Goal: Task Accomplishment & Management: Use online tool/utility

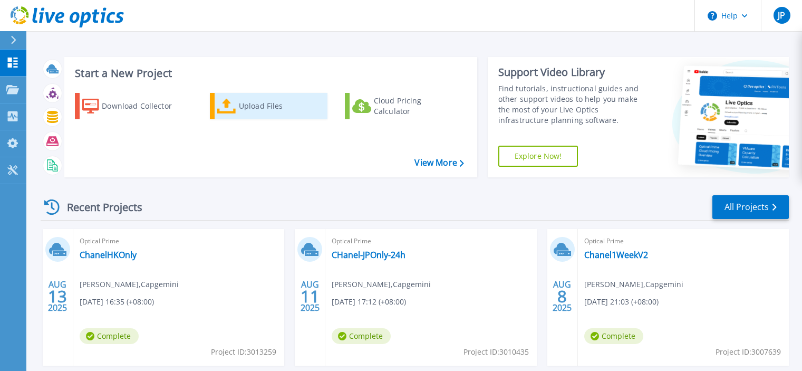
click at [270, 100] on div "Upload Files" at bounding box center [281, 105] width 84 height 21
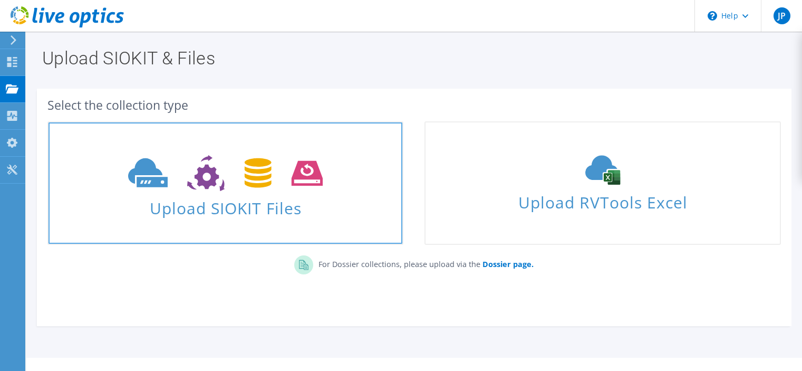
click at [288, 214] on span "Upload SIOKIT Files" at bounding box center [226, 205] width 354 height 23
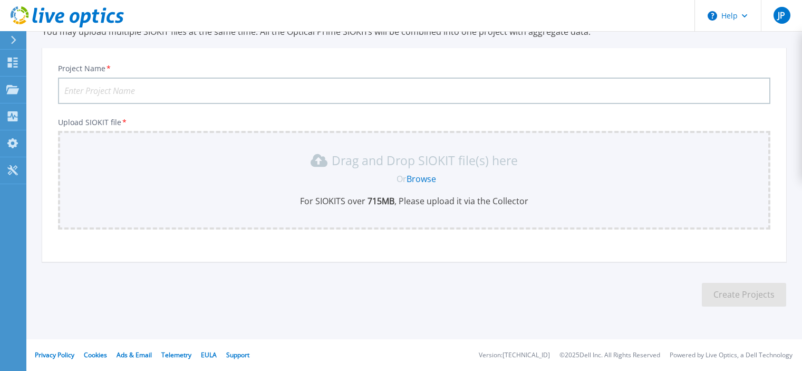
scroll to position [100, 0]
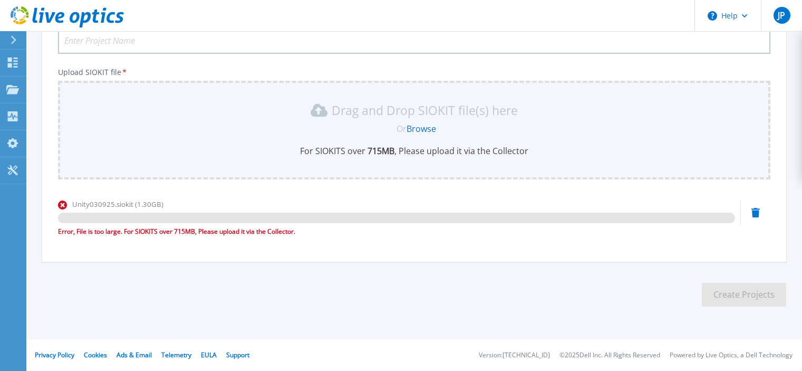
click at [111, 284] on section "Upload SIOKIT You may upload multiple SIOKIT files at the same time. All the Op…" at bounding box center [414, 130] width 776 height 399
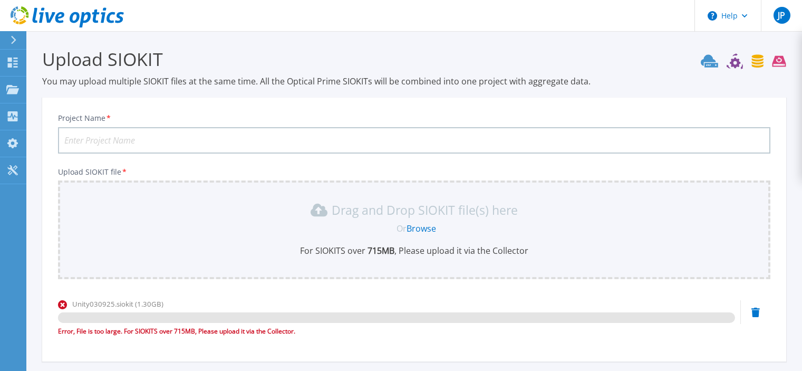
click at [755, 315] on icon at bounding box center [756, 311] width 8 height 9
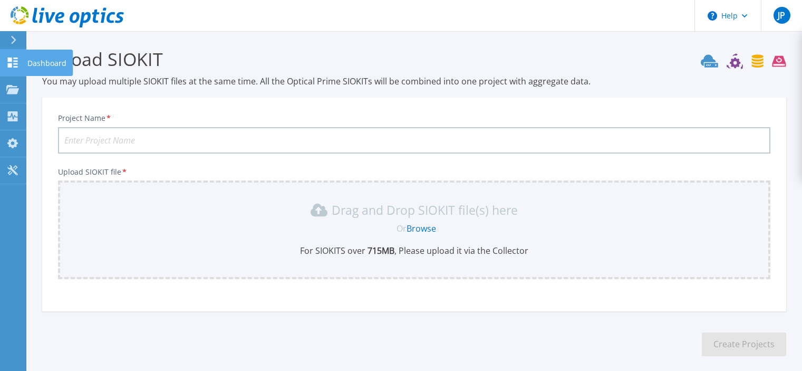
click at [10, 61] on icon at bounding box center [13, 62] width 10 height 10
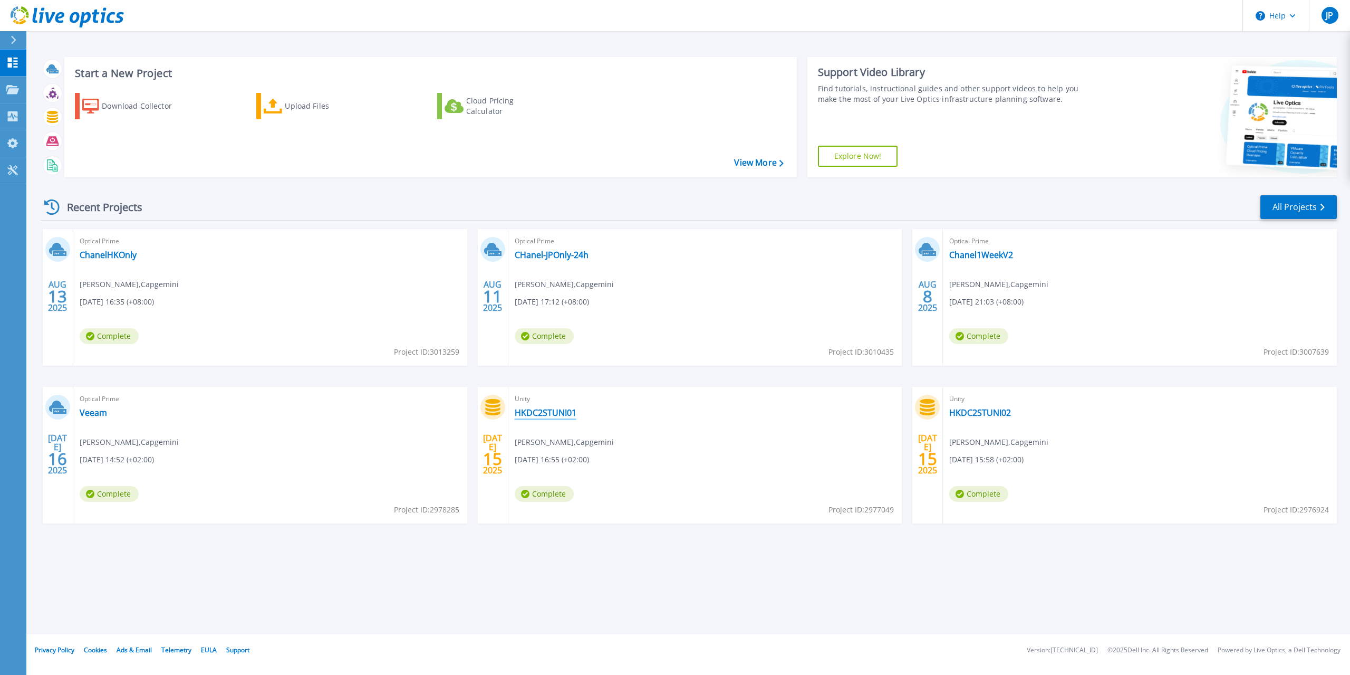
click at [565, 370] on link "HKDC2STUNI01" at bounding box center [546, 412] width 62 height 11
click at [1317, 207] on link "All Projects" at bounding box center [1298, 207] width 76 height 24
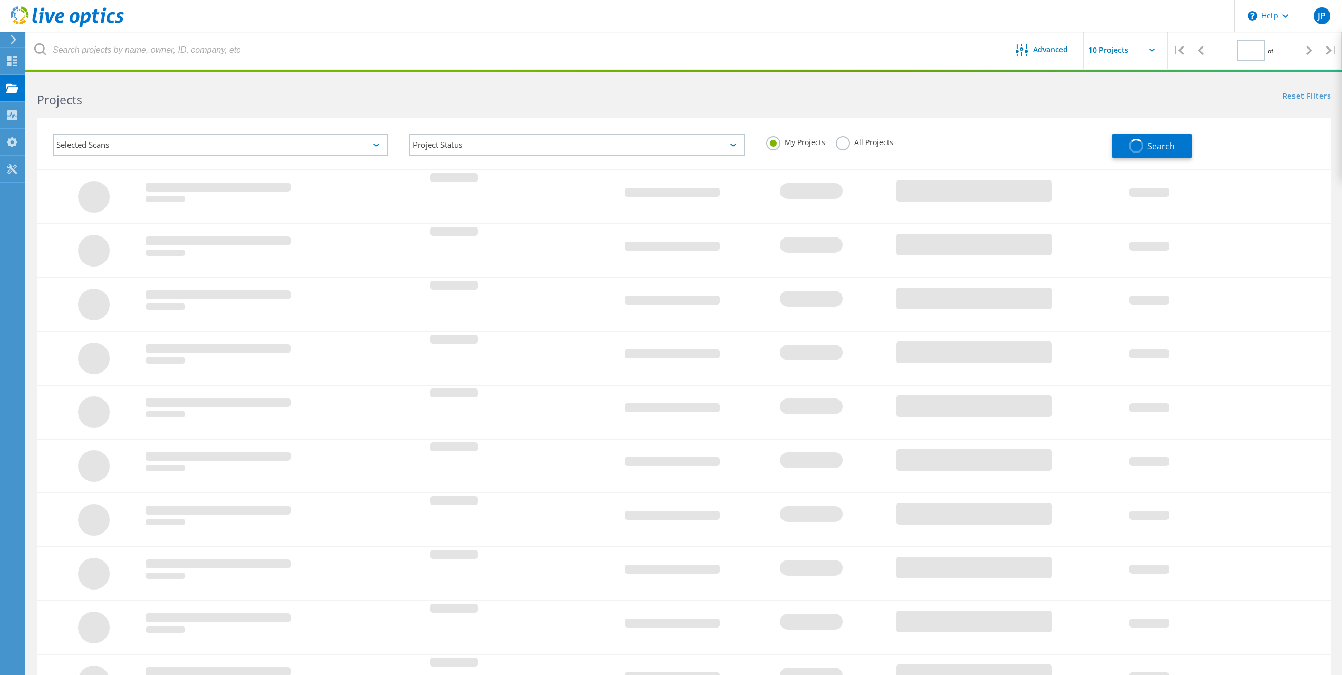
type input "1"
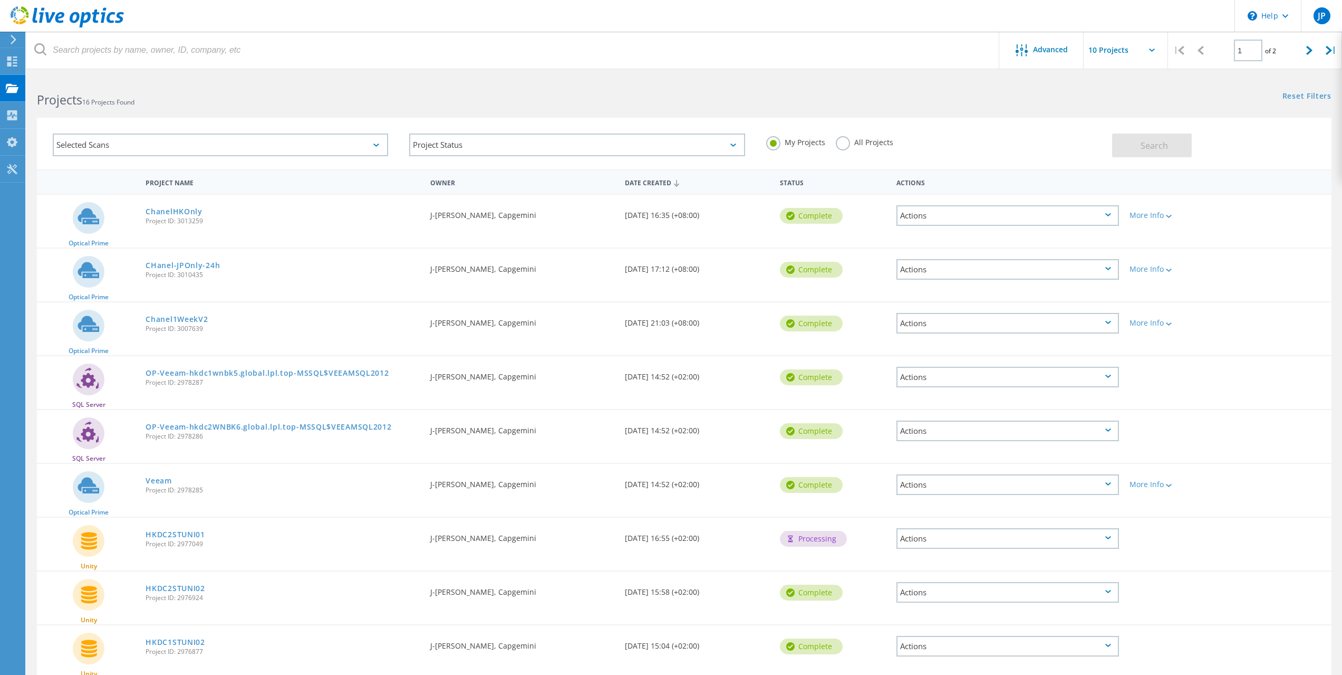
scroll to position [99, 0]
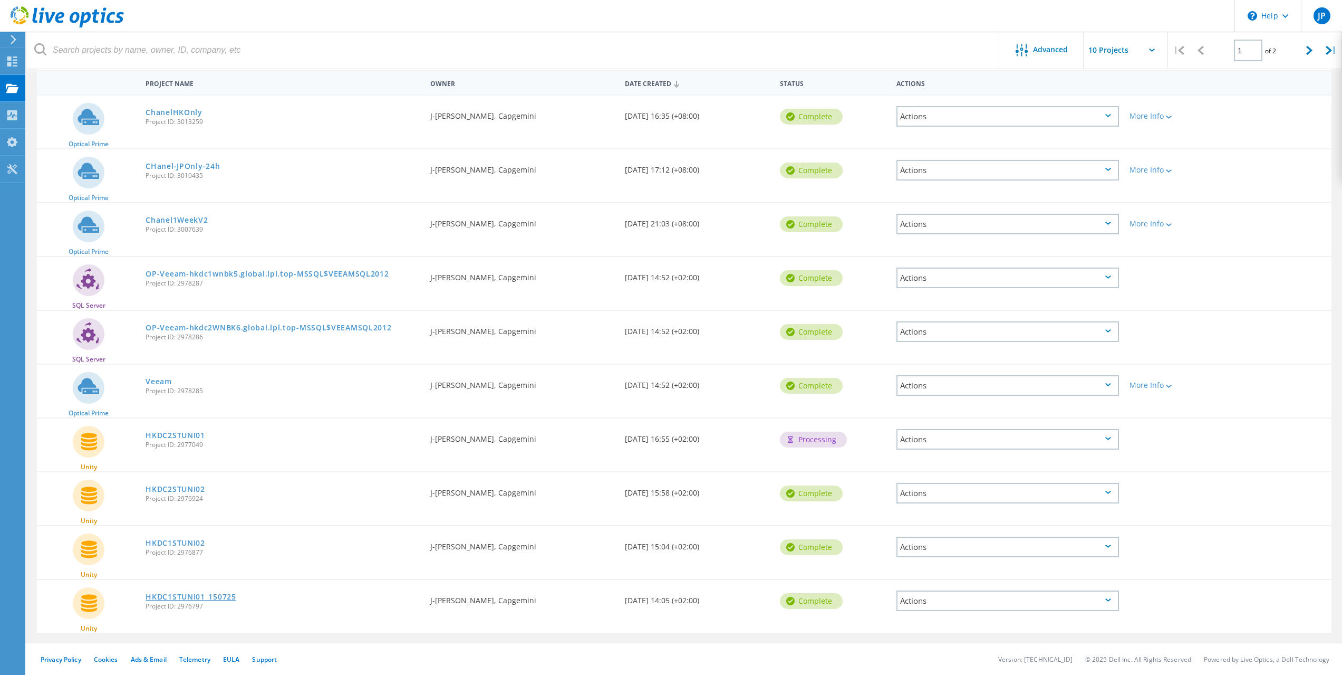
click at [180, 598] on link "HKDC1STUNI01_150725" at bounding box center [191, 596] width 90 height 7
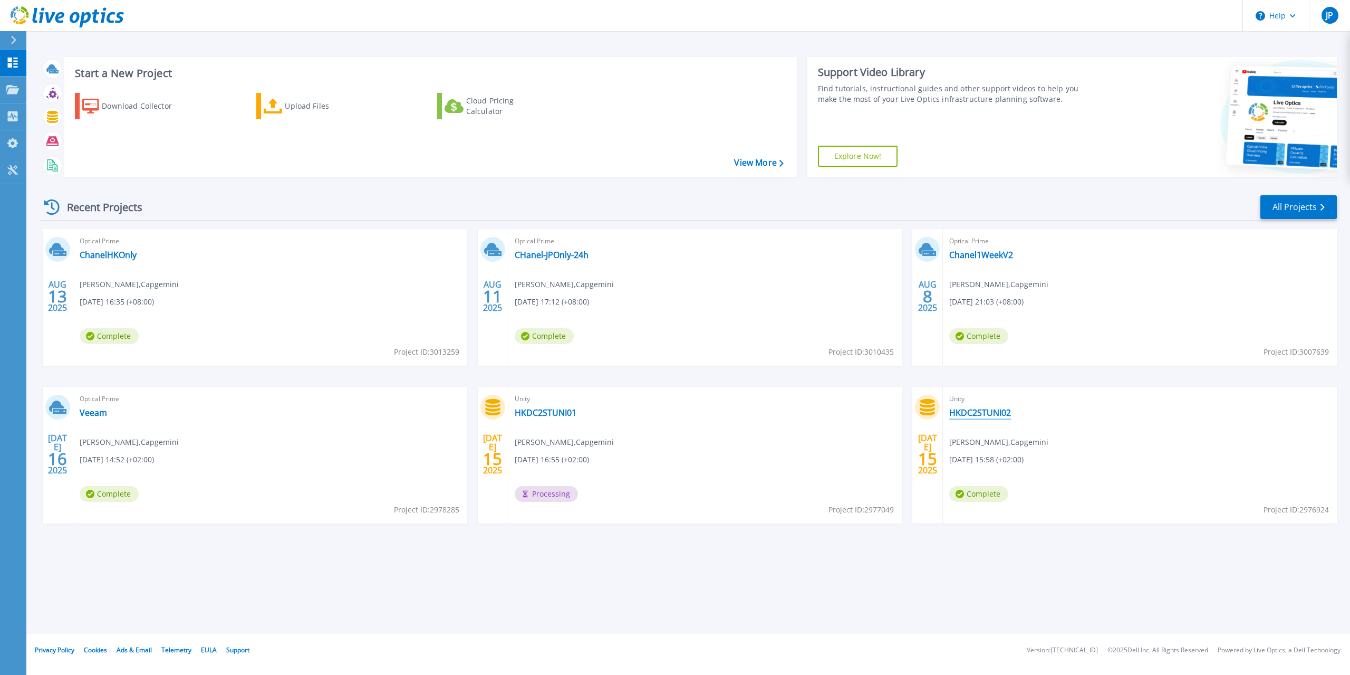
click at [975, 409] on link "HKDC2STUNI02" at bounding box center [980, 412] width 62 height 11
click at [1283, 212] on link "All Projects" at bounding box center [1298, 207] width 76 height 24
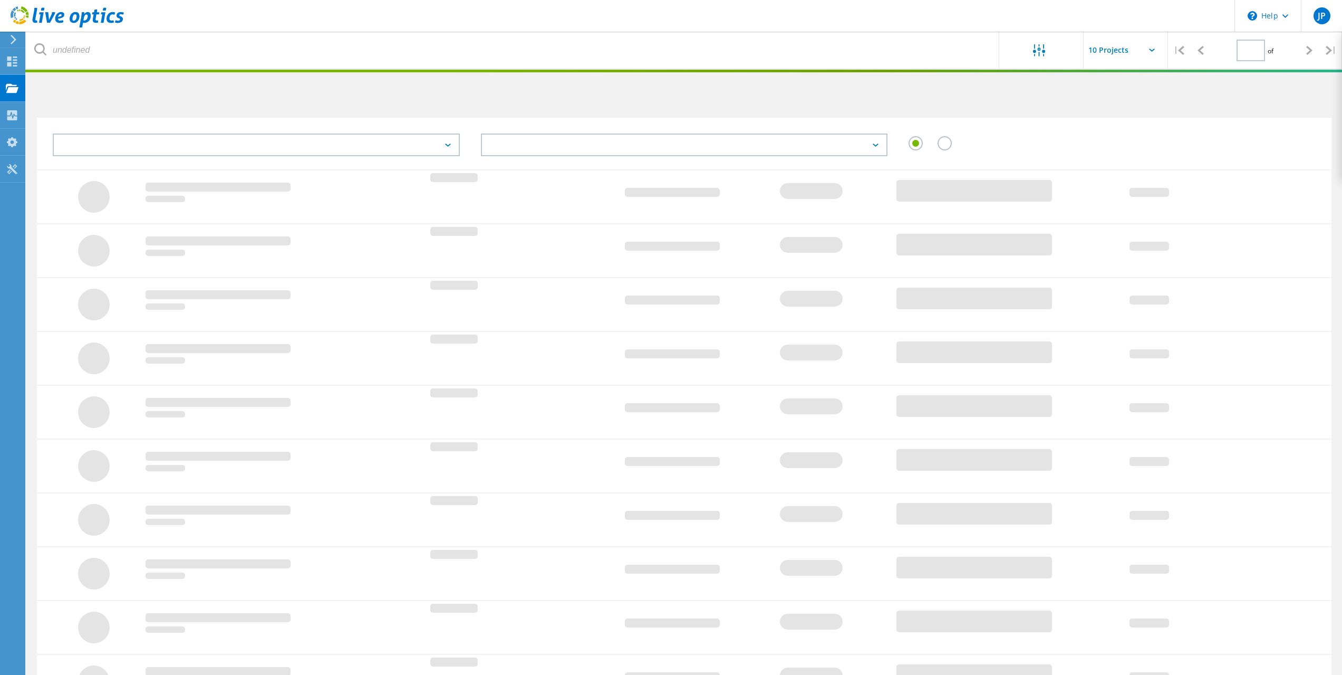
type input "1"
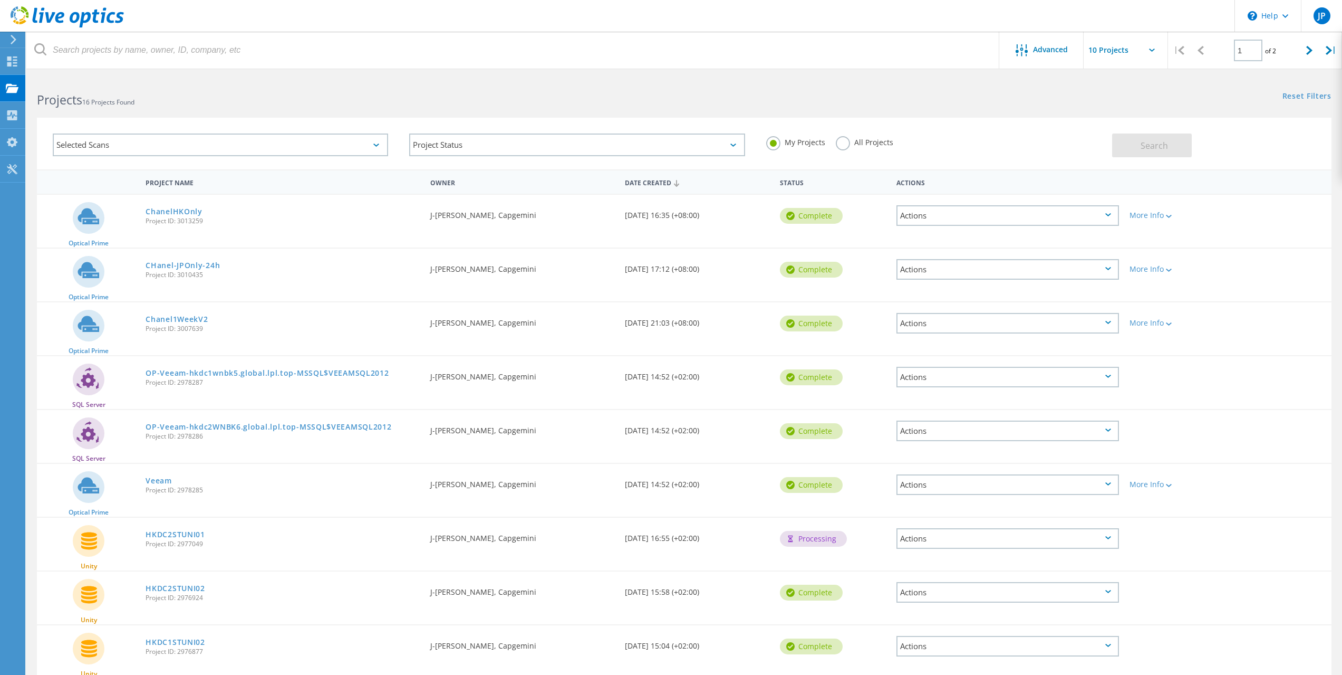
scroll to position [99, 0]
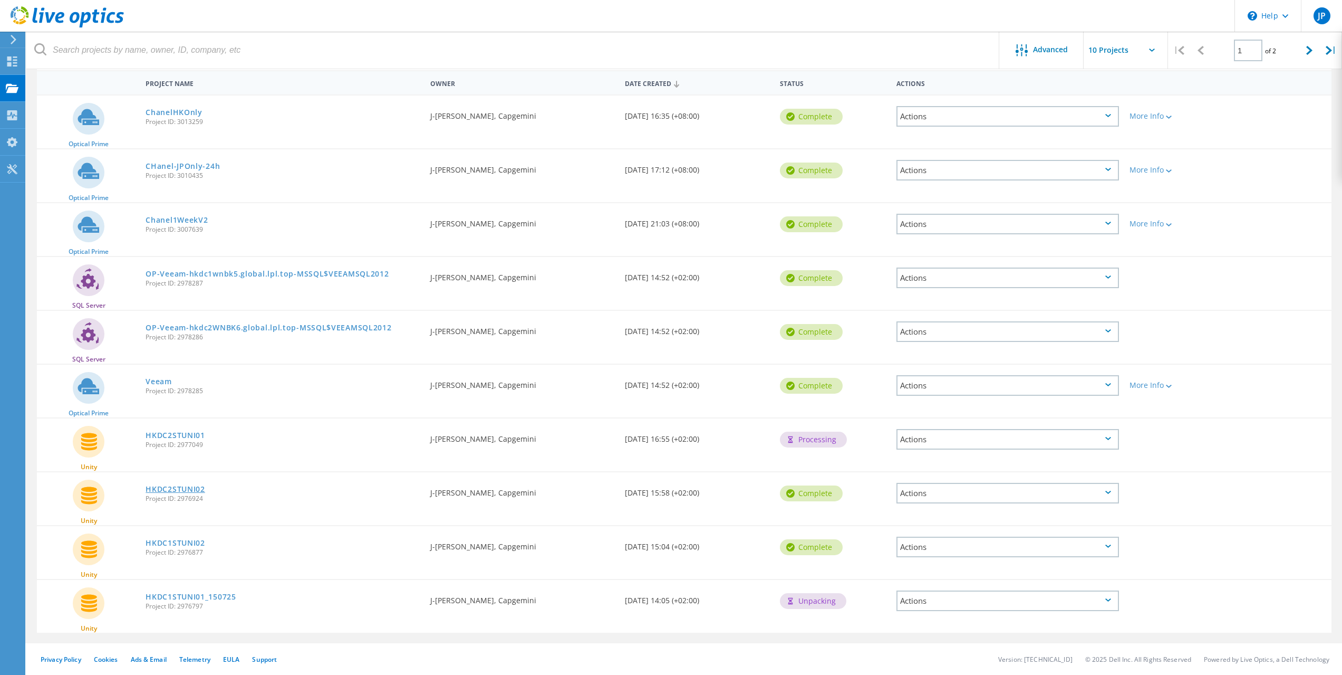
click at [180, 488] on link "HKDC2STUNI02" at bounding box center [175, 488] width 59 height 7
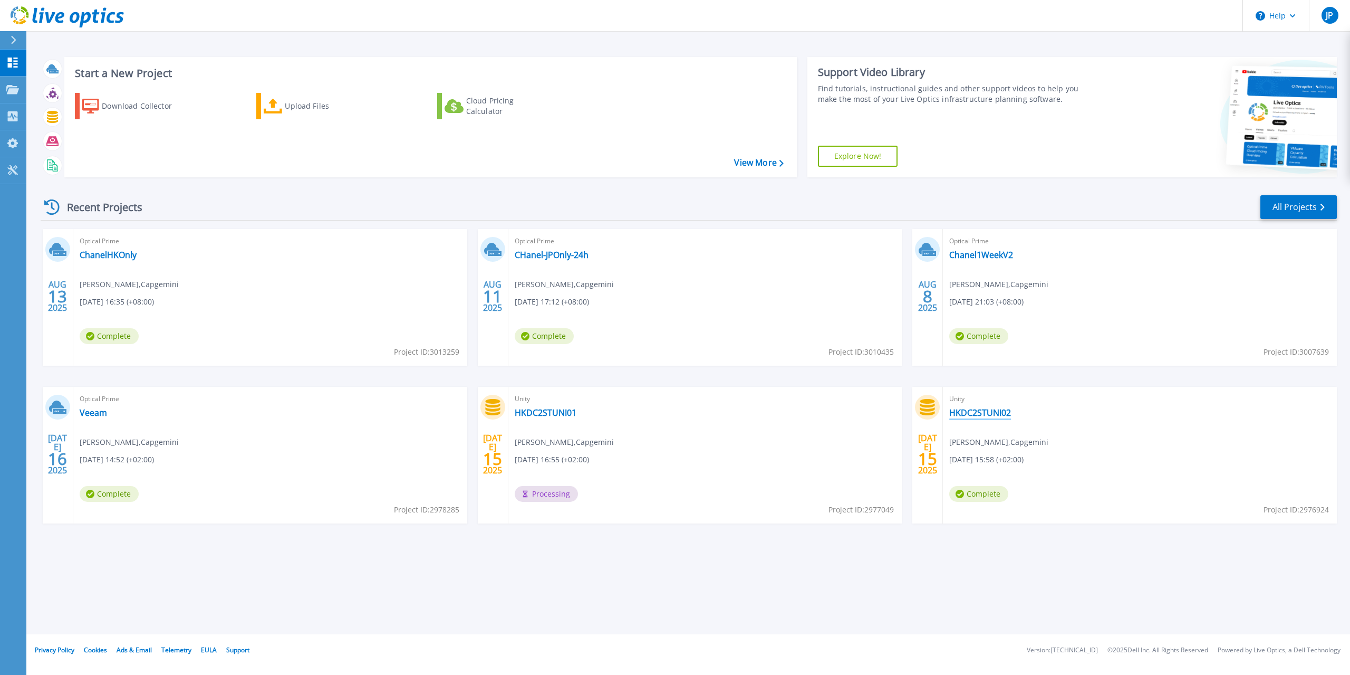
click at [967, 414] on link "HKDC2STUNI02" at bounding box center [980, 412] width 62 height 11
click at [1296, 204] on link "All Projects" at bounding box center [1298, 207] width 76 height 24
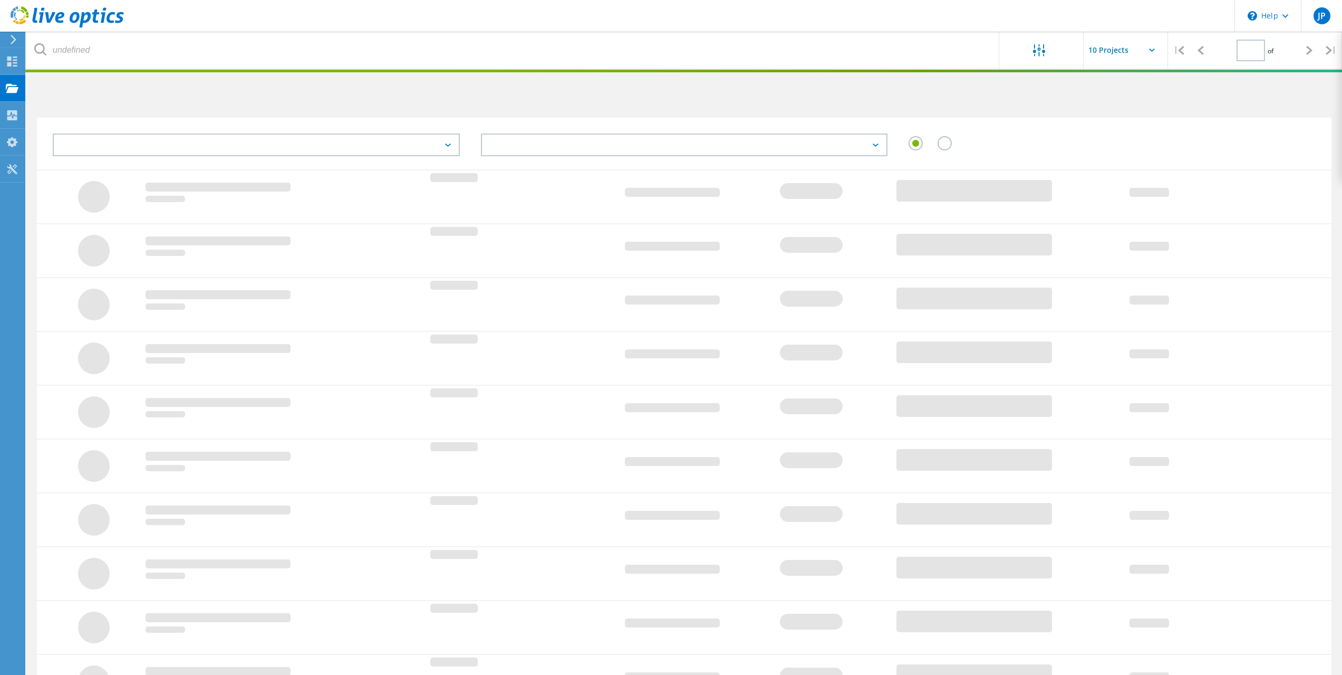
type input "1"
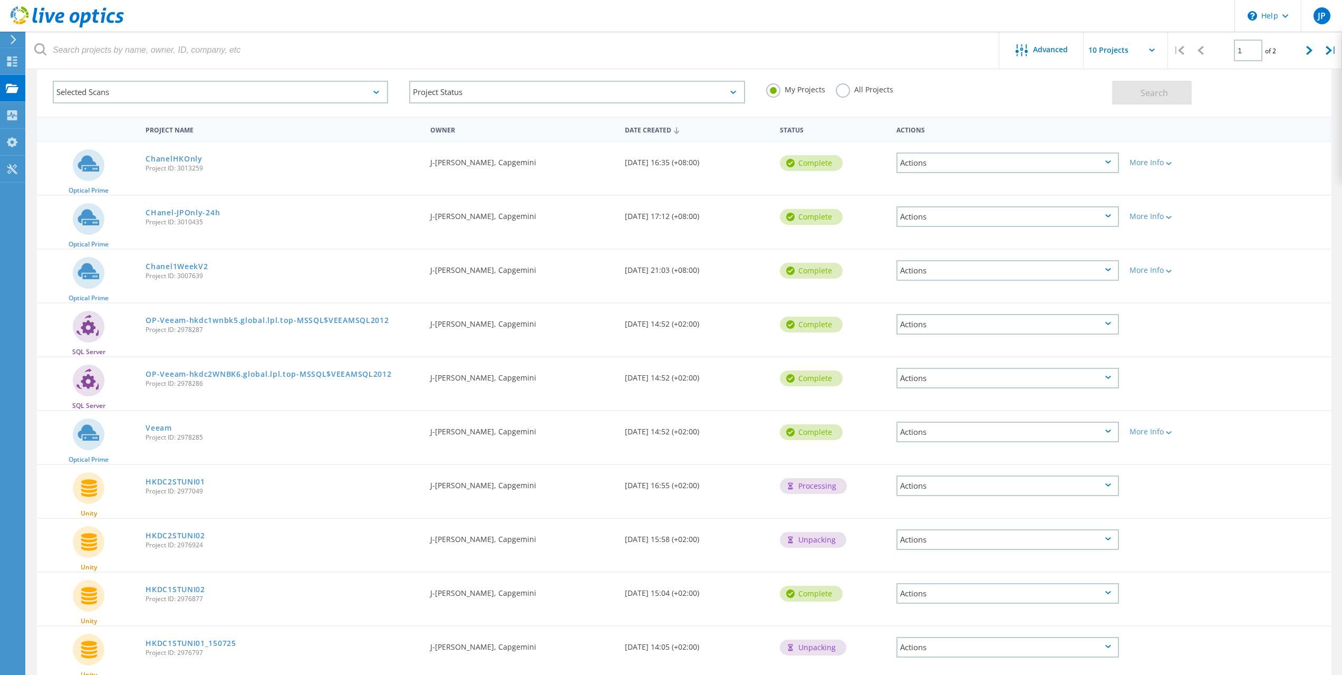
scroll to position [99, 0]
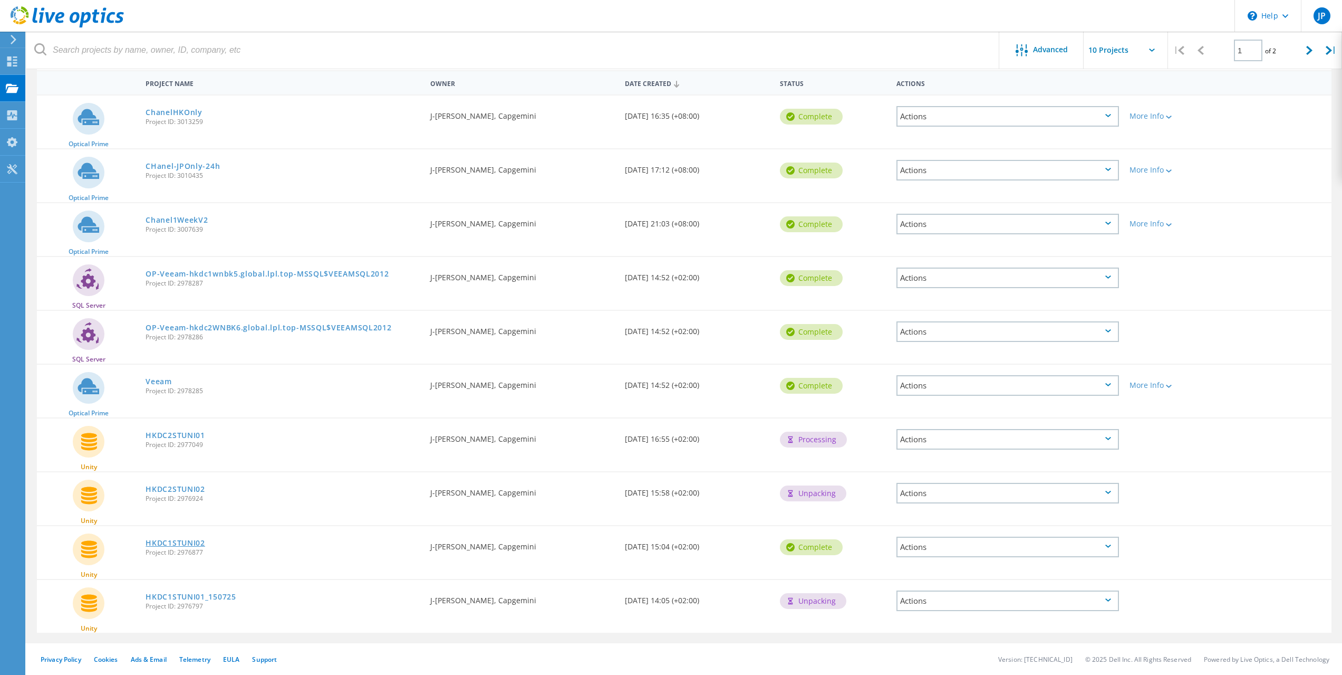
click at [178, 540] on link "HKDC1STUNI02" at bounding box center [175, 542] width 59 height 7
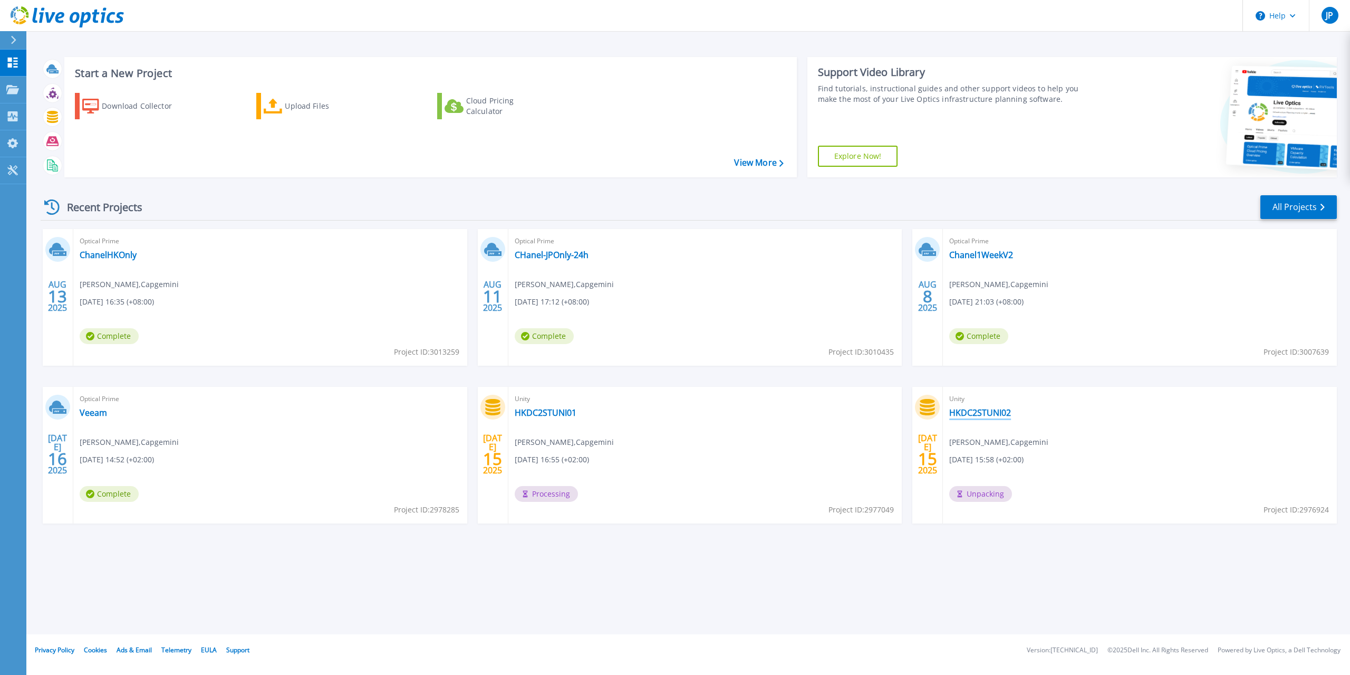
click at [980, 415] on link "HKDC2STUNI02" at bounding box center [980, 412] width 62 height 11
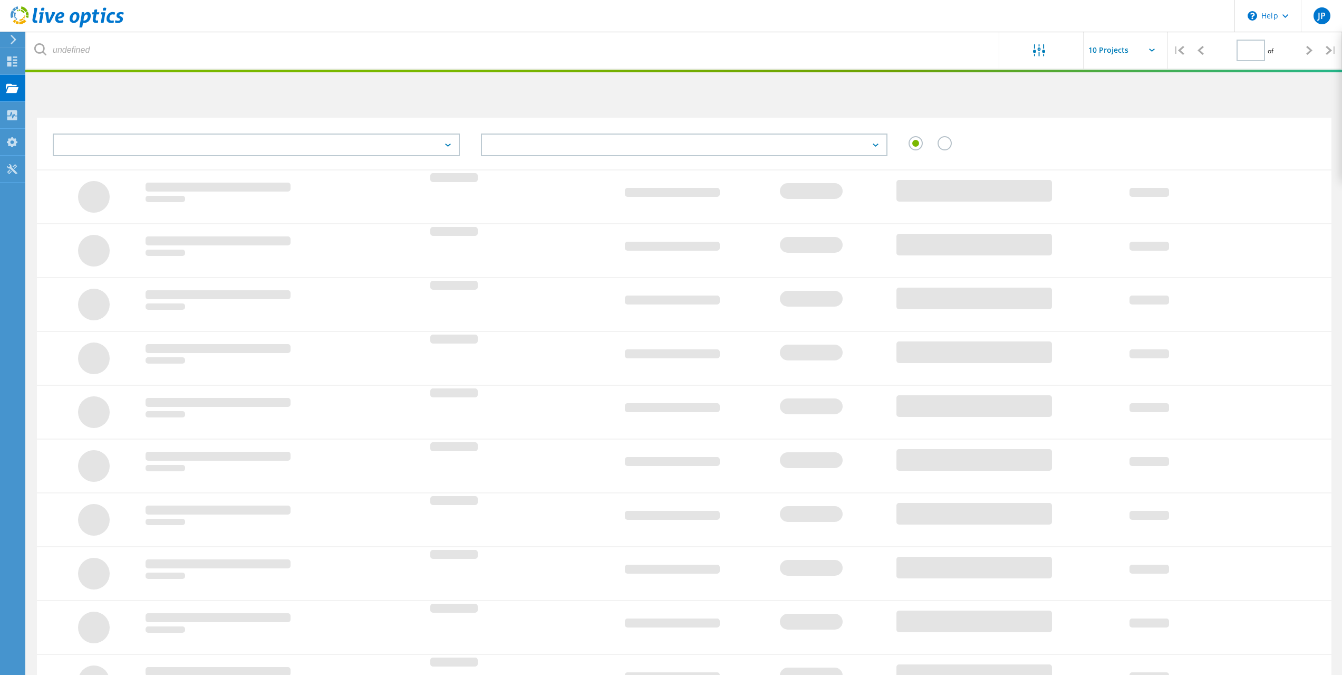
type input "1"
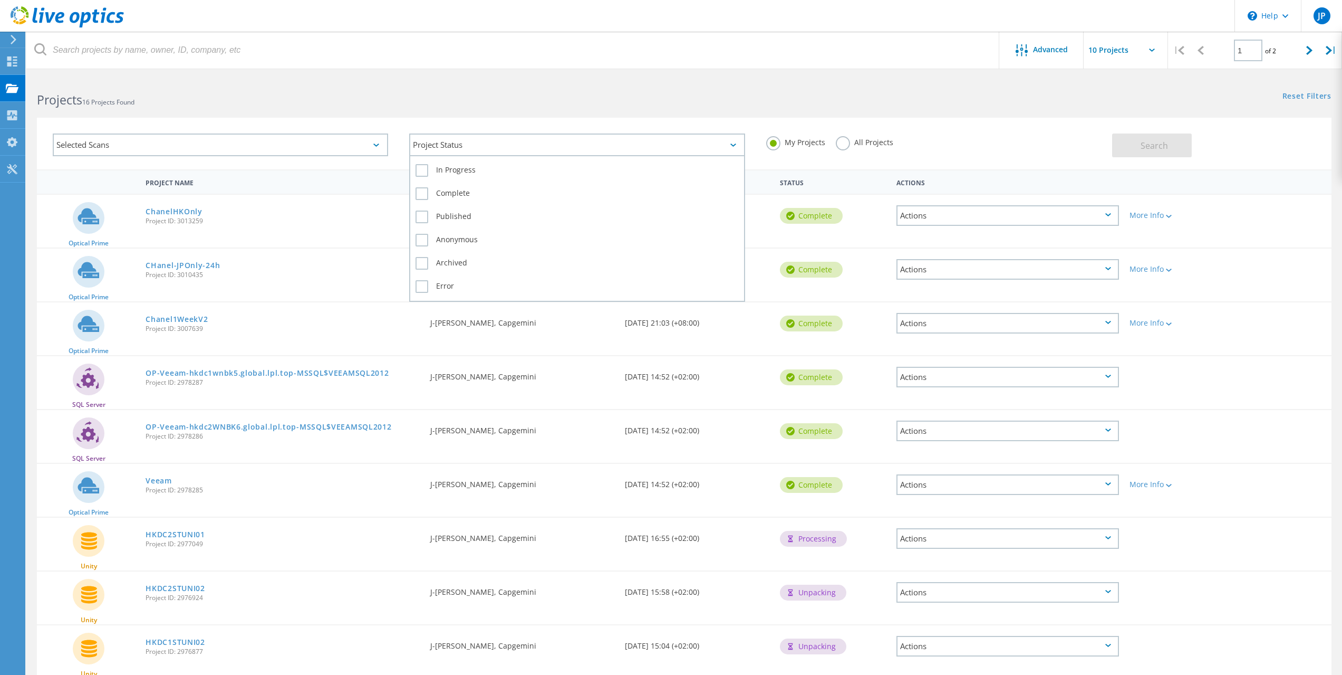
click at [630, 152] on div "Project Status" at bounding box center [576, 144] width 335 height 23
click at [849, 146] on label "All Projects" at bounding box center [864, 141] width 57 height 10
click at [0, 0] on input "All Projects" at bounding box center [0, 0] width 0 height 0
click at [372, 149] on div "Selected Scans" at bounding box center [220, 144] width 335 height 23
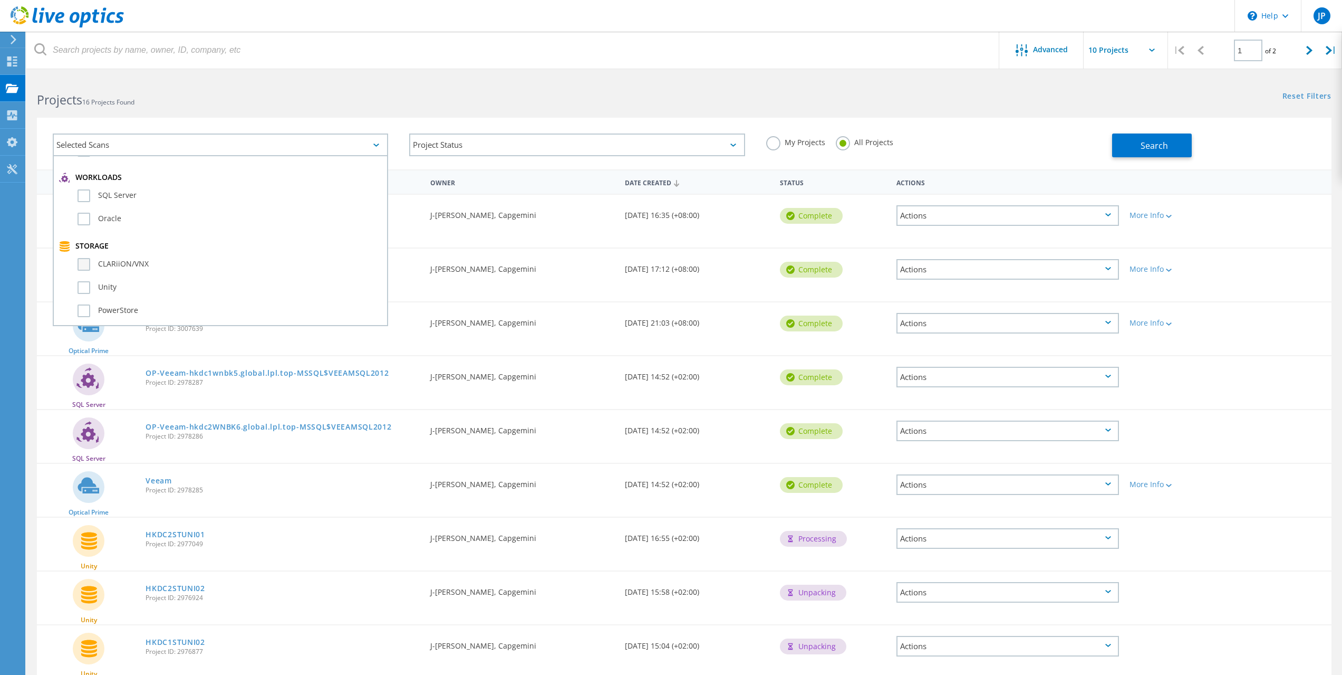
scroll to position [211, 0]
click at [88, 239] on label "Unity" at bounding box center [230, 234] width 304 height 13
click at [0, 0] on input "Unity" at bounding box center [0, 0] width 0 height 0
click at [1141, 155] on button "Search" at bounding box center [1152, 145] width 80 height 24
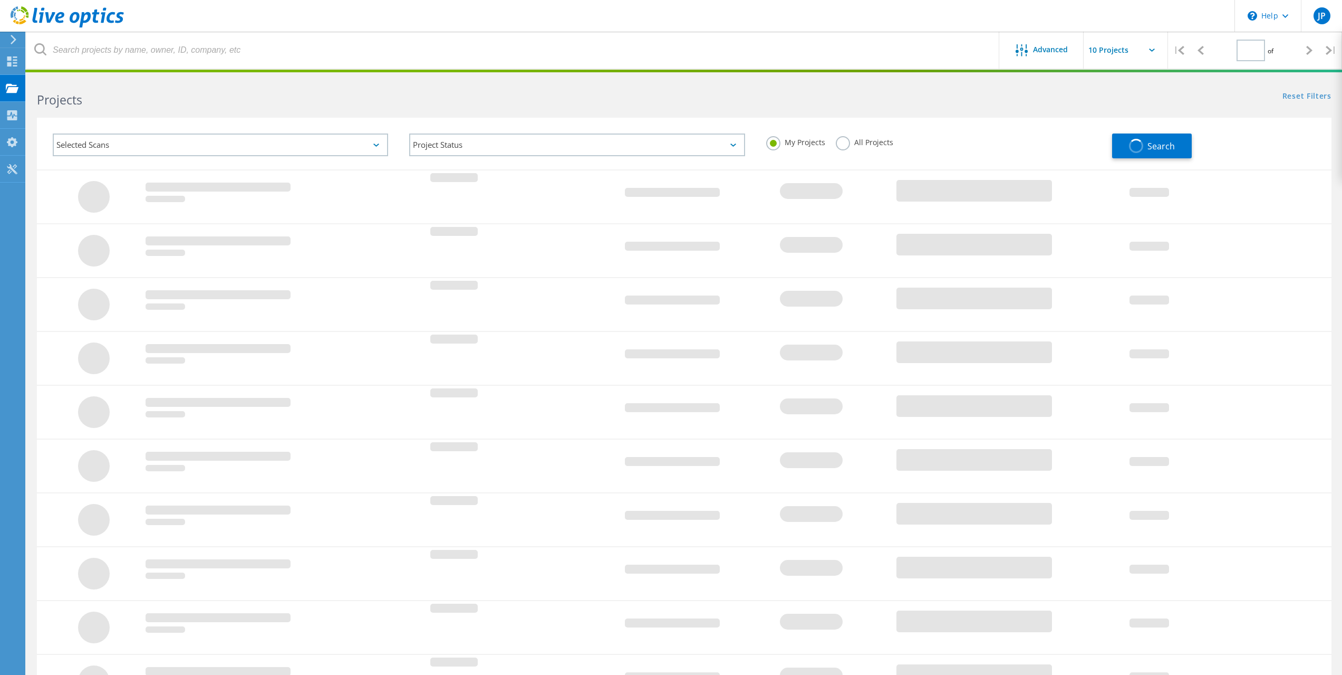
type input "1"
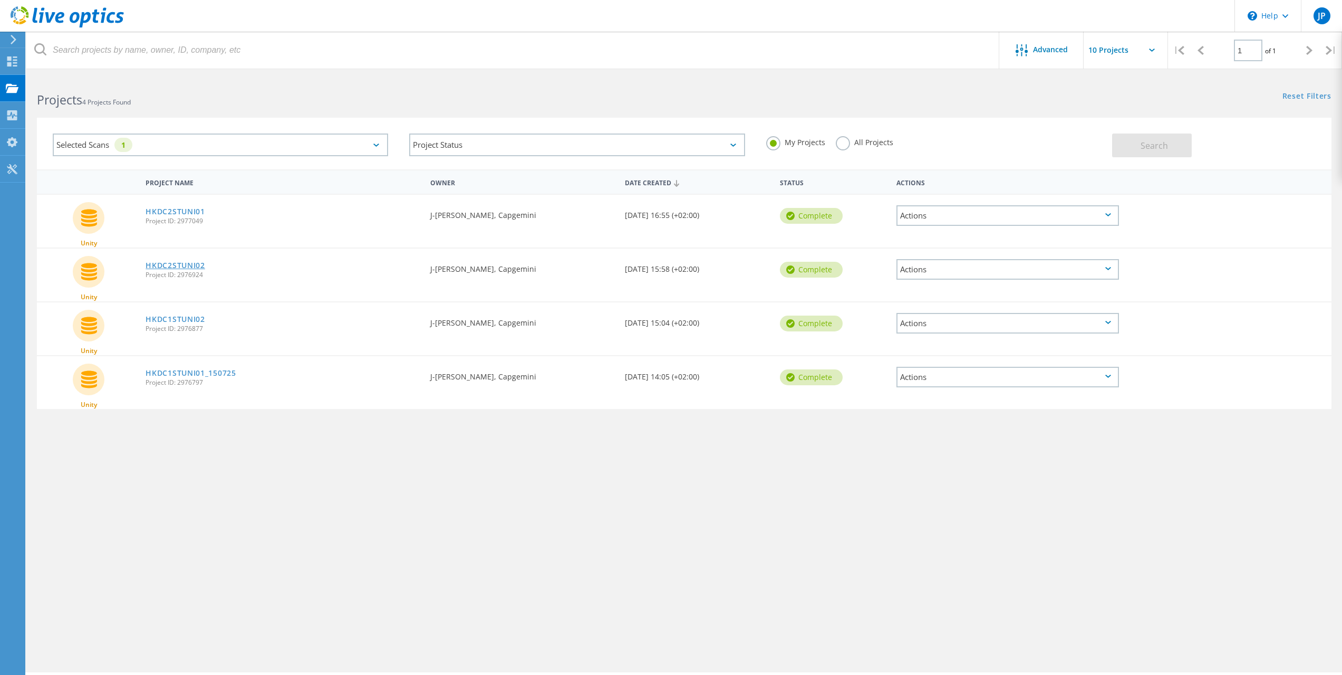
click at [182, 263] on link "HKDC2STUNI02" at bounding box center [175, 265] width 59 height 7
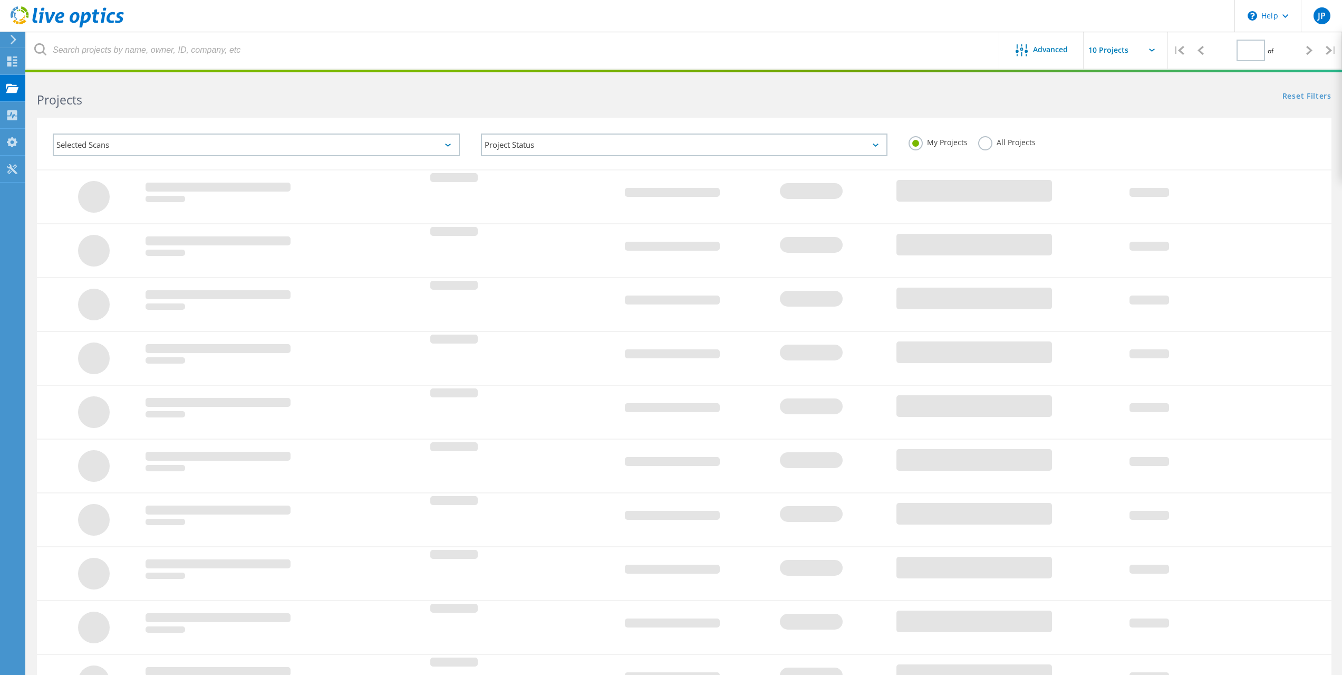
type input "1"
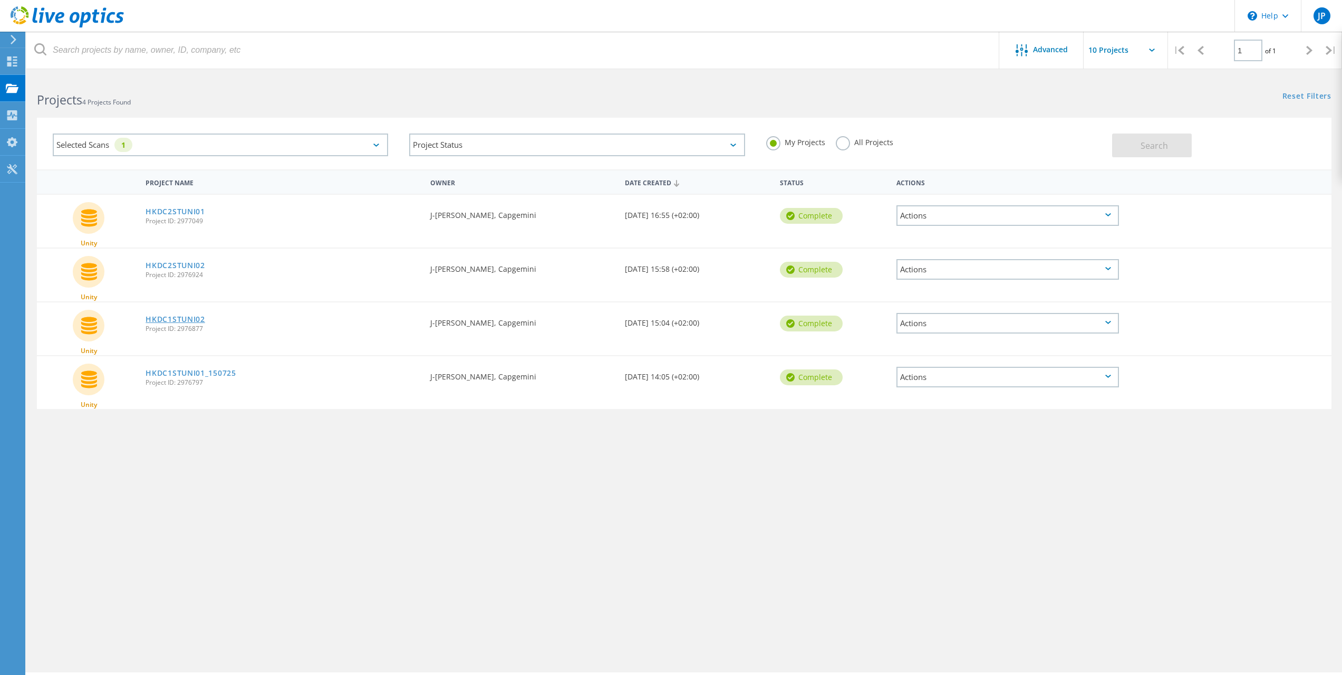
click at [183, 319] on link "HKDC1STUNI02" at bounding box center [175, 318] width 59 height 7
